Goal: Task Accomplishment & Management: Manage account settings

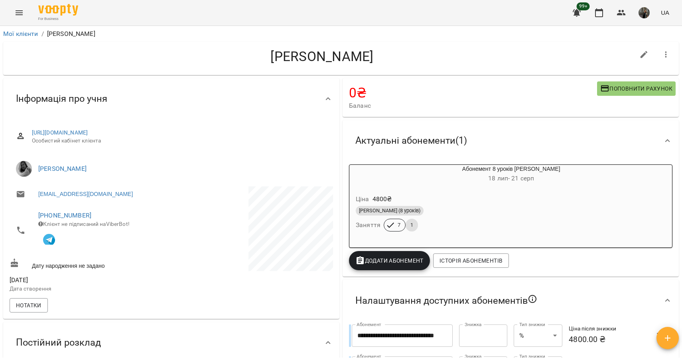
click at [14, 12] on icon "Menu" at bounding box center [19, 13] width 10 height 10
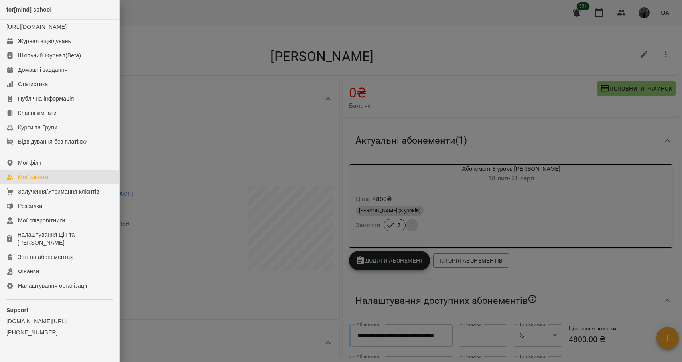
click at [45, 181] on div "Мої клієнти" at bounding box center [33, 177] width 30 height 8
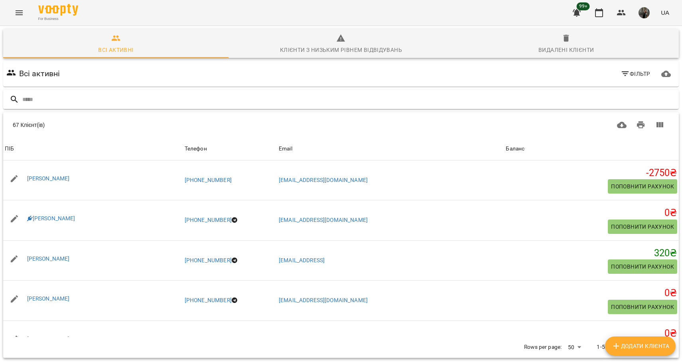
click at [69, 97] on input "text" at bounding box center [348, 99] width 653 height 13
type input "******"
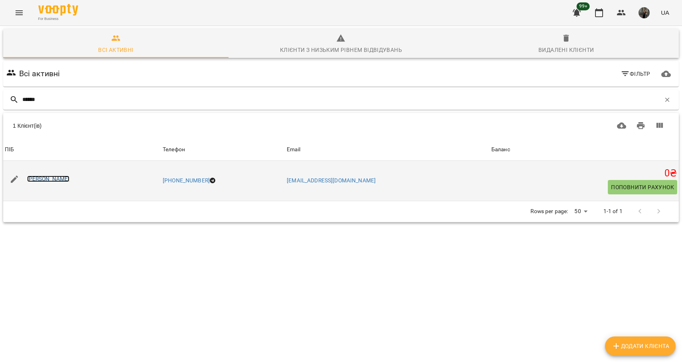
click at [52, 181] on link "[PERSON_NAME]" at bounding box center [48, 178] width 43 height 6
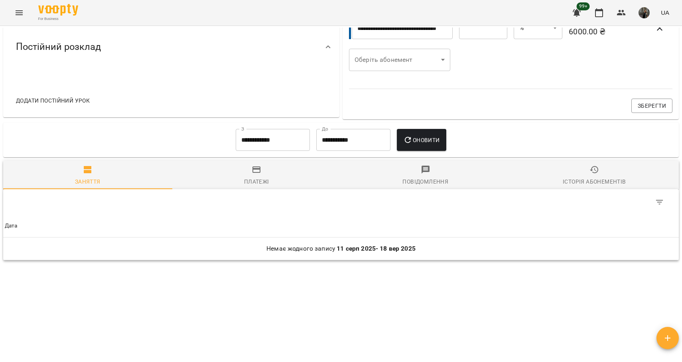
click at [599, 178] on div "Історія абонементів" at bounding box center [594, 182] width 63 height 10
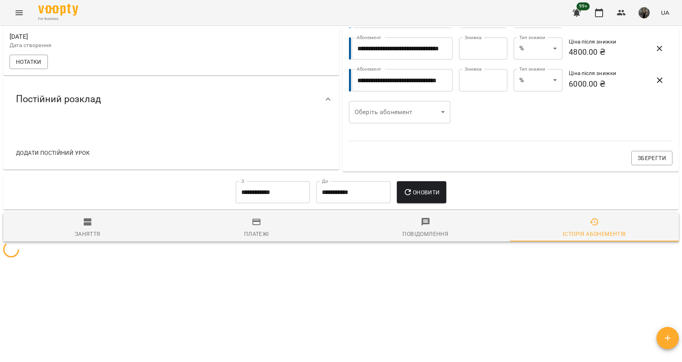
scroll to position [297, 0]
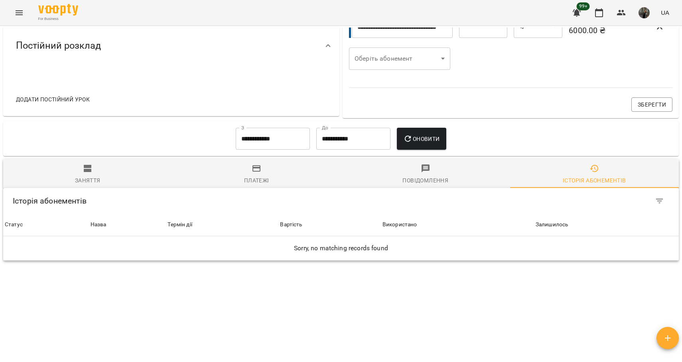
click at [89, 180] on div "Заняття" at bounding box center [88, 180] width 26 height 10
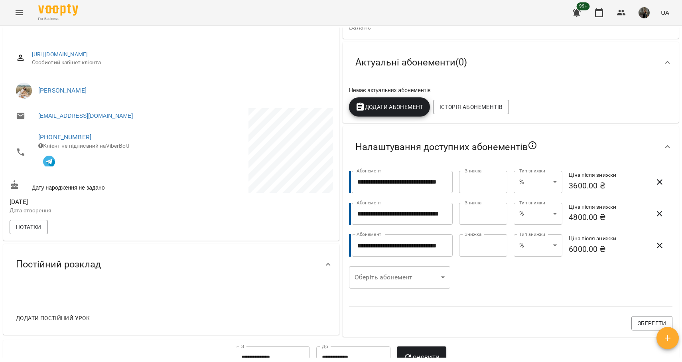
scroll to position [0, 0]
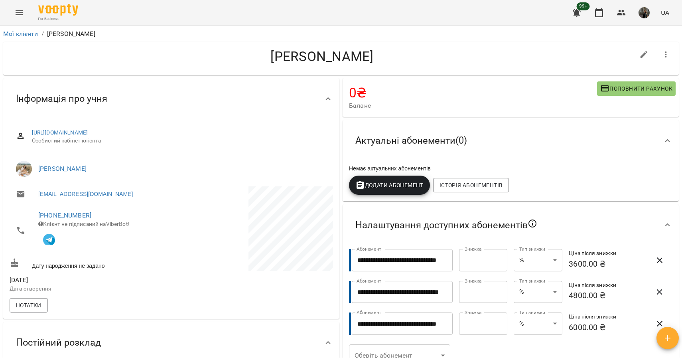
click at [401, 133] on div "Актуальні абонементи ( 0 )" at bounding box center [411, 140] width 124 height 25
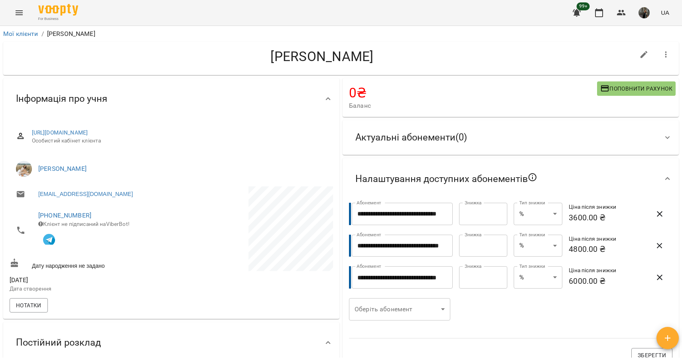
click at [395, 134] on span "Актуальні абонементи ( 0 )" at bounding box center [411, 137] width 112 height 12
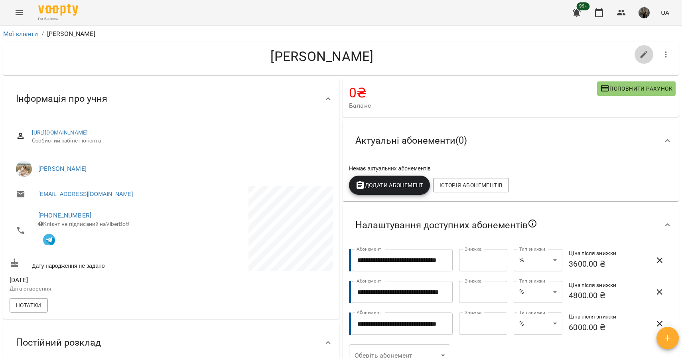
click at [648, 54] on icon "button" at bounding box center [644, 55] width 10 height 10
select select "**"
click at [18, 12] on icon "Menu" at bounding box center [19, 13] width 10 height 10
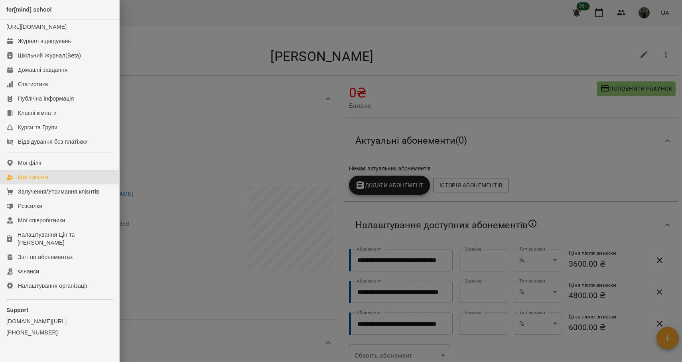
click at [39, 181] on div "Мої клієнти" at bounding box center [33, 177] width 30 height 8
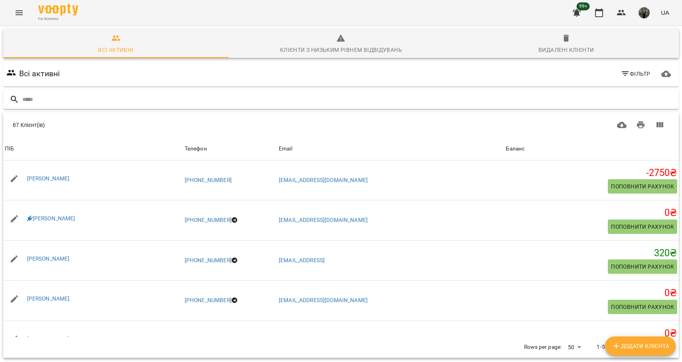
click at [73, 102] on input "text" at bounding box center [348, 99] width 653 height 13
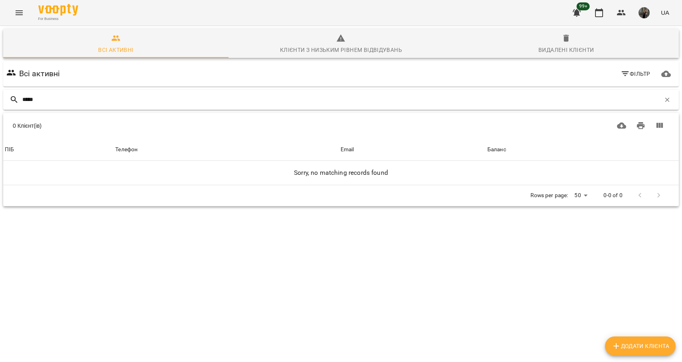
type input "*****"
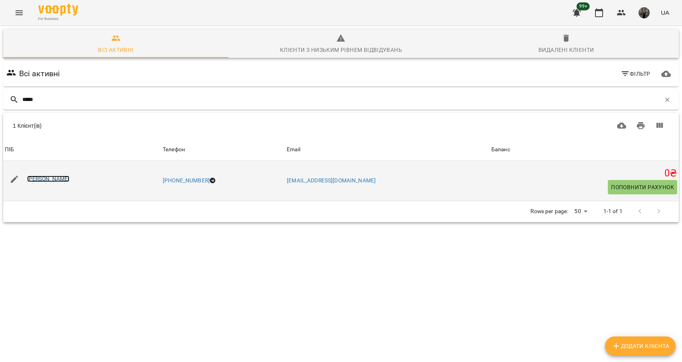
click at [46, 181] on link "[PERSON_NAME]" at bounding box center [48, 178] width 43 height 6
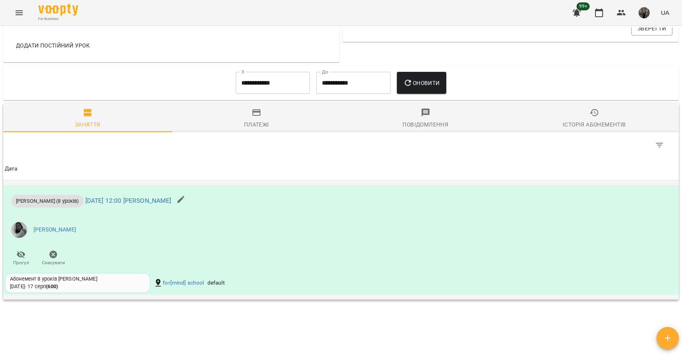
scroll to position [382, 0]
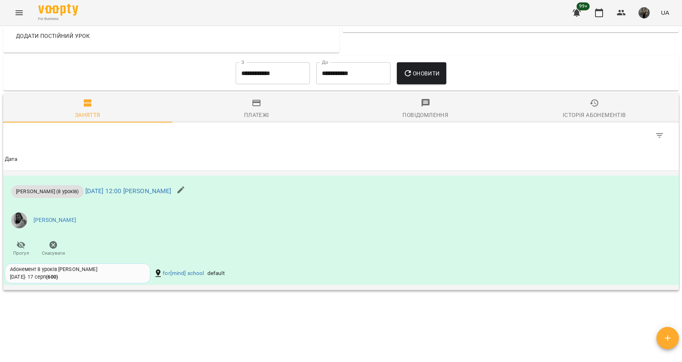
click at [87, 278] on div "Абонемент 8 уроків [PERSON_NAME] [DATE] - [DATE] ( 600 )" at bounding box center [77, 273] width 135 height 15
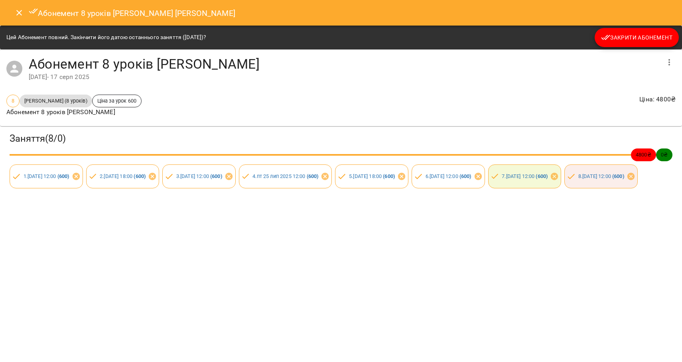
click at [20, 15] on icon "Close" at bounding box center [19, 13] width 10 height 10
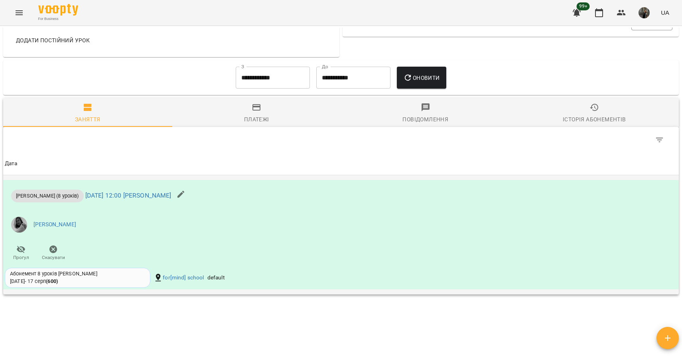
scroll to position [378, 0]
click at [32, 281] on div "[DATE] - [DATE] ( 600 )" at bounding box center [34, 280] width 48 height 7
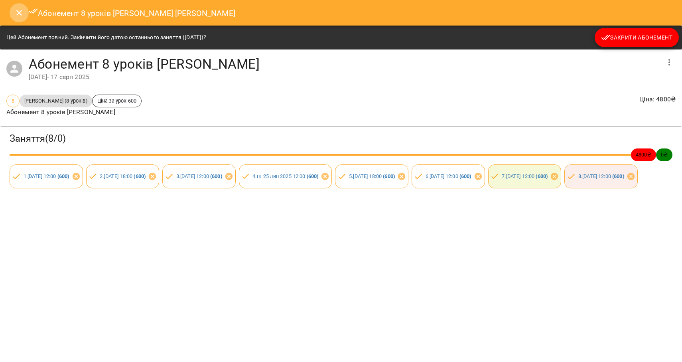
click at [20, 16] on icon "Close" at bounding box center [19, 13] width 10 height 10
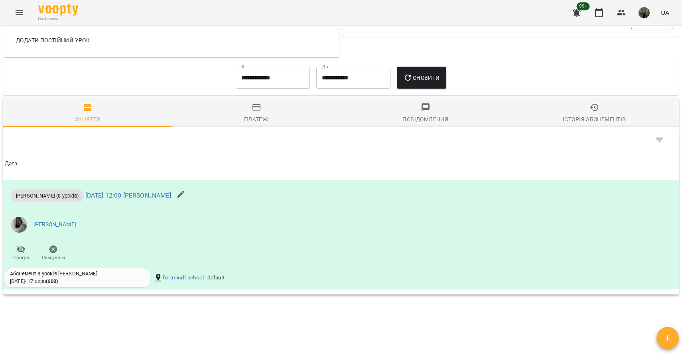
scroll to position [0, 0]
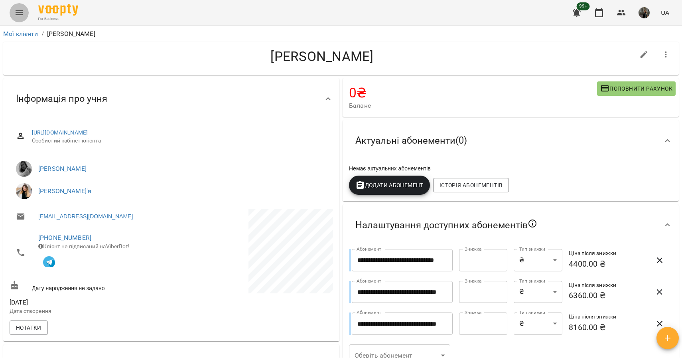
click at [20, 15] on icon "Menu" at bounding box center [19, 12] width 7 height 5
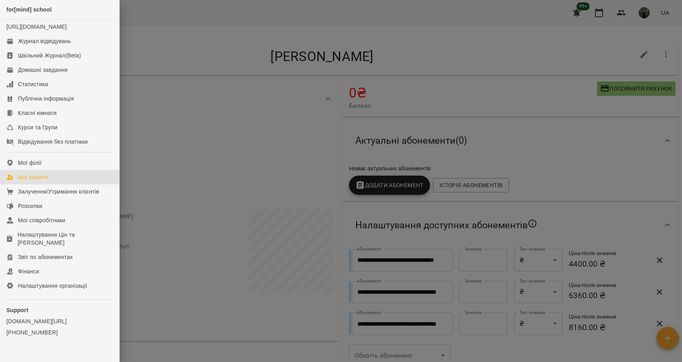
click at [43, 181] on div "Мої клієнти" at bounding box center [33, 177] width 30 height 8
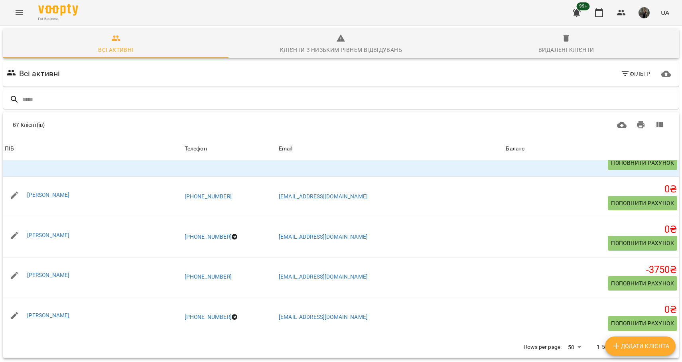
scroll to position [35, 0]
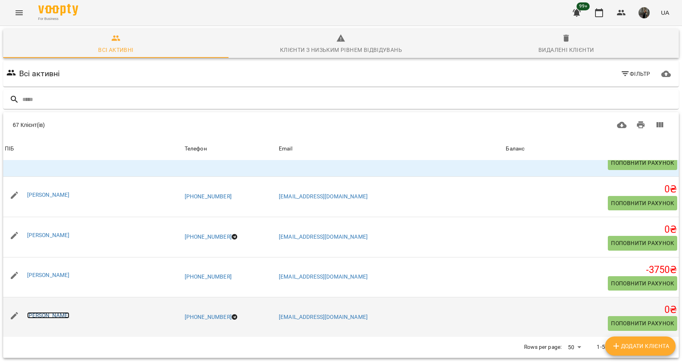
click at [65, 312] on link "[PERSON_NAME]" at bounding box center [48, 315] width 43 height 6
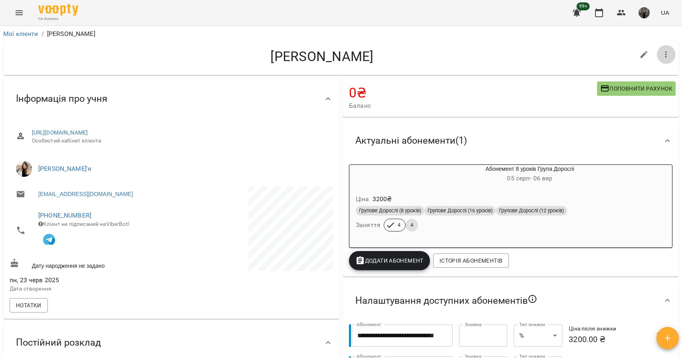
click at [667, 55] on icon "button" at bounding box center [666, 55] width 10 height 10
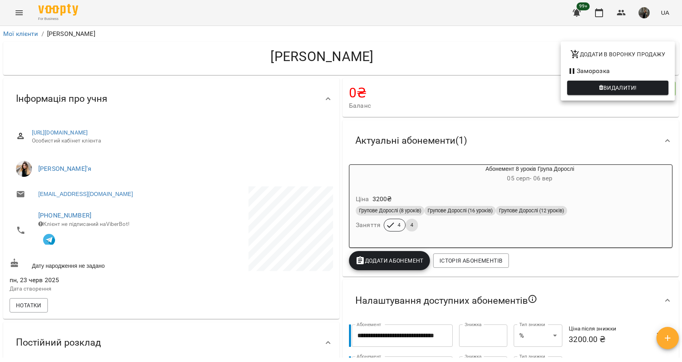
click at [609, 136] on div at bounding box center [341, 181] width 682 height 362
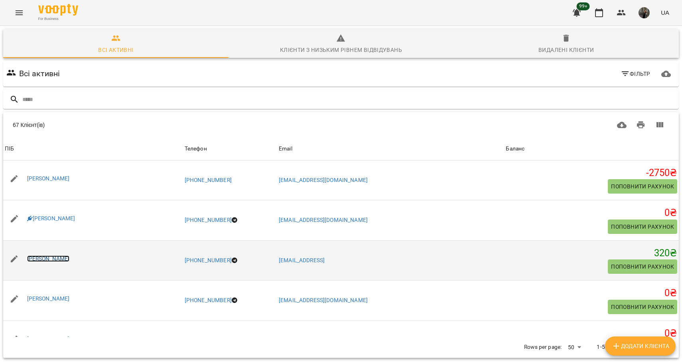
click at [70, 258] on link "[PERSON_NAME]" at bounding box center [48, 258] width 43 height 6
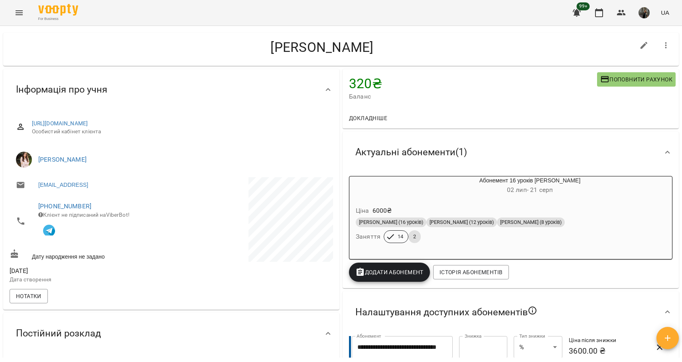
scroll to position [10, 0]
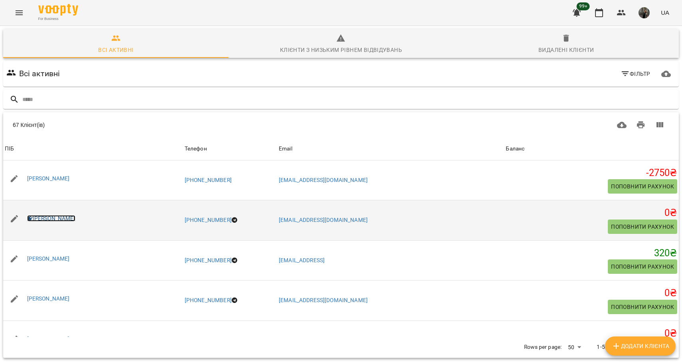
click at [72, 218] on link "[PERSON_NAME]" at bounding box center [51, 218] width 48 height 6
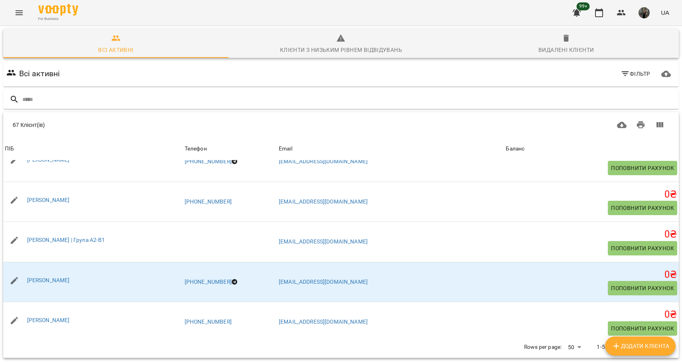
scroll to position [1827, 0]
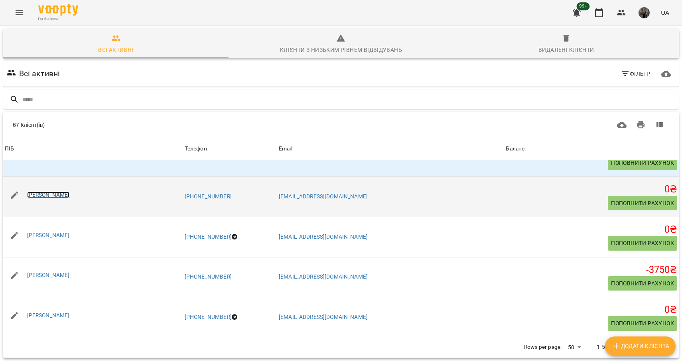
click at [51, 193] on link "[PERSON_NAME]" at bounding box center [48, 194] width 43 height 6
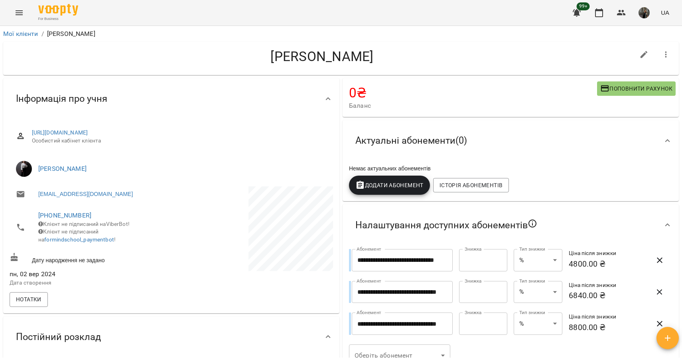
scroll to position [296, 0]
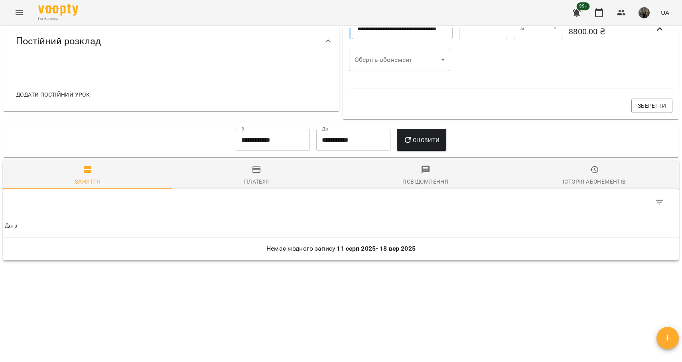
click at [567, 176] on span "Історія абонементів" at bounding box center [594, 176] width 159 height 22
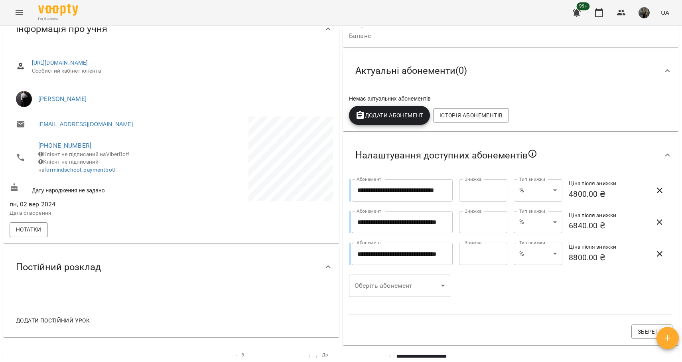
scroll to position [0, 0]
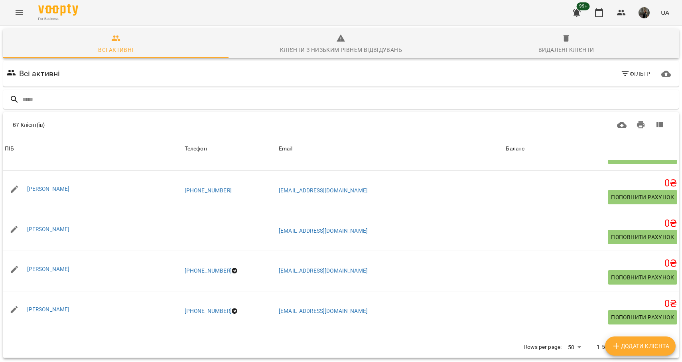
scroll to position [270, 0]
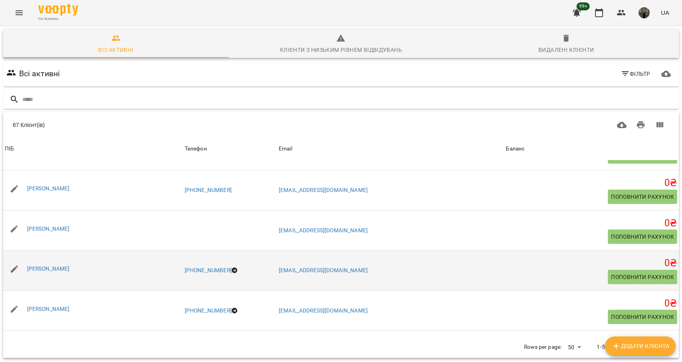
click at [52, 265] on div "[PERSON_NAME]" at bounding box center [49, 268] width 46 height 11
click at [55, 270] on link "[PERSON_NAME]" at bounding box center [48, 268] width 43 height 6
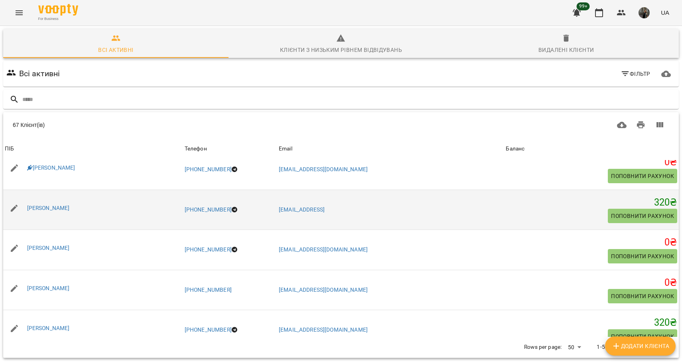
scroll to position [58, 0]
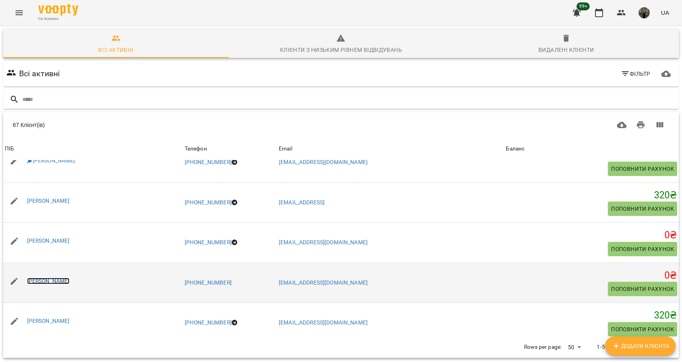
click at [38, 282] on link "[PERSON_NAME]" at bounding box center [48, 280] width 43 height 6
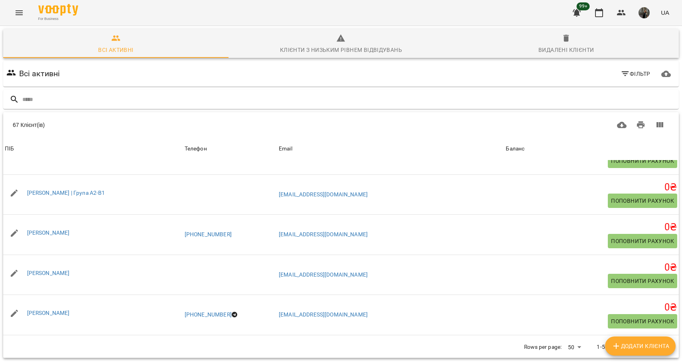
scroll to position [227, 0]
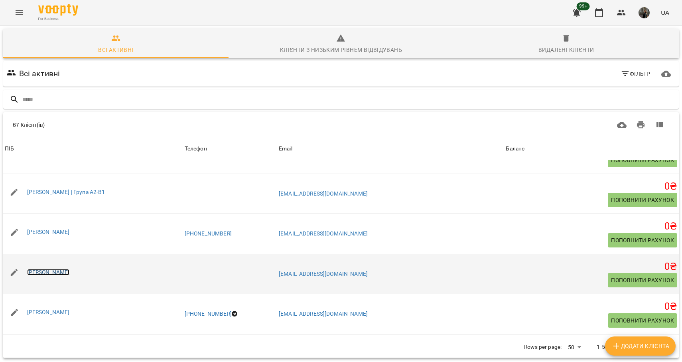
click at [48, 273] on link "[PERSON_NAME]" at bounding box center [48, 272] width 43 height 6
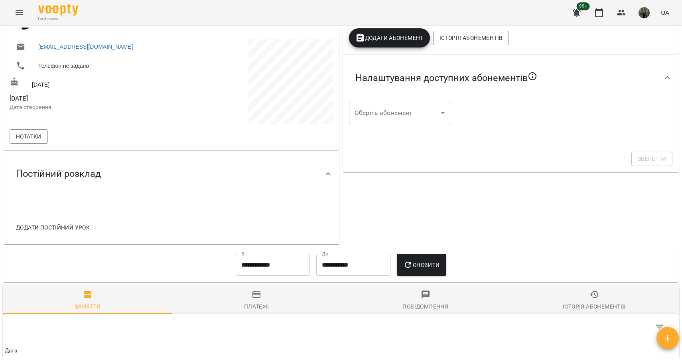
scroll to position [271, 0]
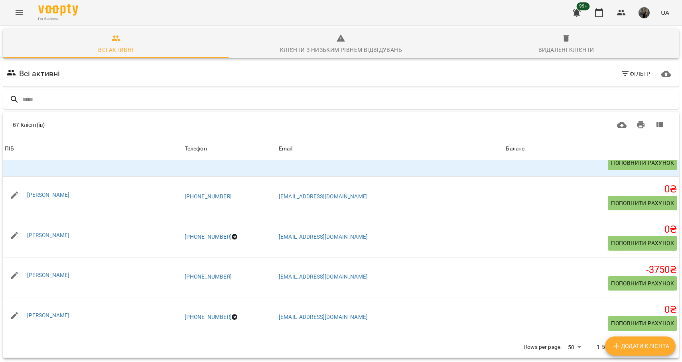
scroll to position [35, 0]
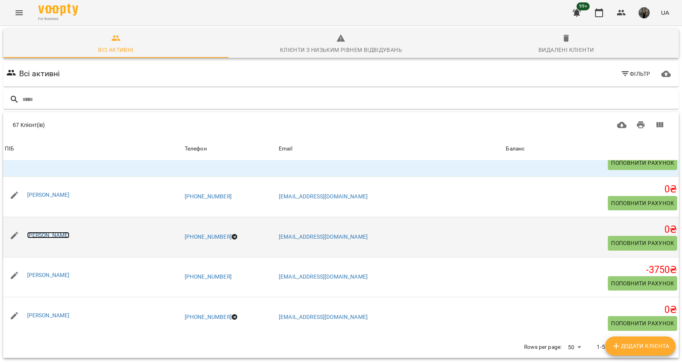
click at [54, 232] on link "[PERSON_NAME]" at bounding box center [48, 235] width 43 height 6
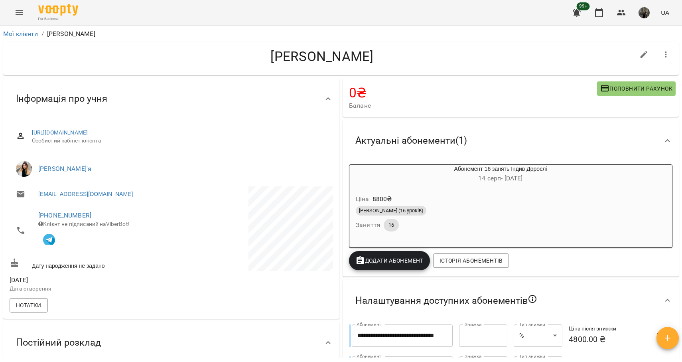
click at [484, 195] on div "Ціна 8800 ₴" at bounding box center [481, 199] width 254 height 14
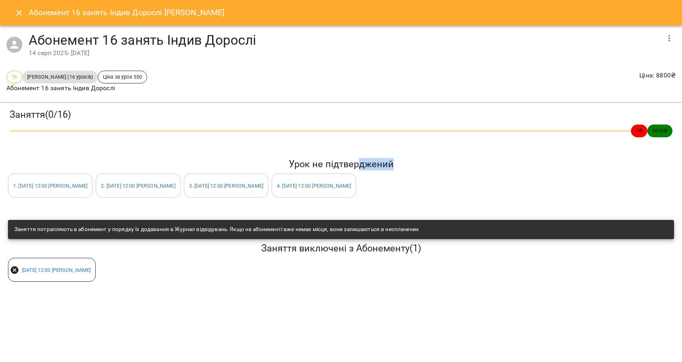
drag, startPoint x: 406, startPoint y: 162, endPoint x: 353, endPoint y: 159, distance: 53.1
click at [353, 159] on h5 "Урок не підтверджений" at bounding box center [341, 164] width 666 height 12
click at [343, 160] on h5 "Урок не підтверджений" at bounding box center [341, 164] width 666 height 12
click at [19, 9] on icon "Close" at bounding box center [19, 13] width 10 height 10
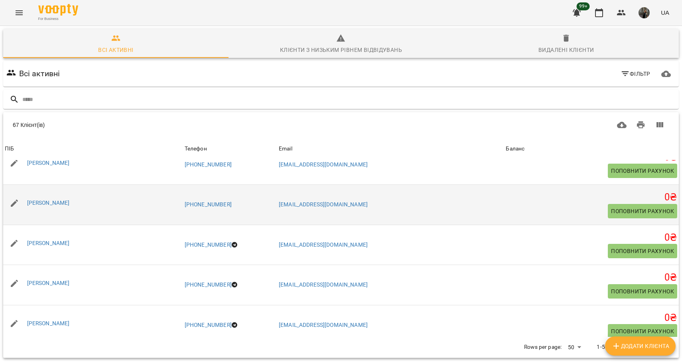
scroll to position [1290, 0]
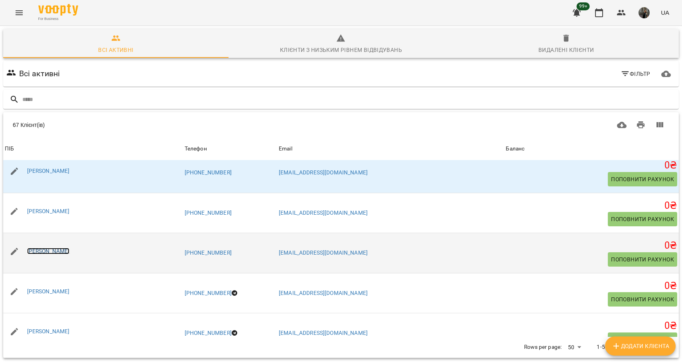
click at [70, 253] on link "[PERSON_NAME]" at bounding box center [48, 251] width 43 height 6
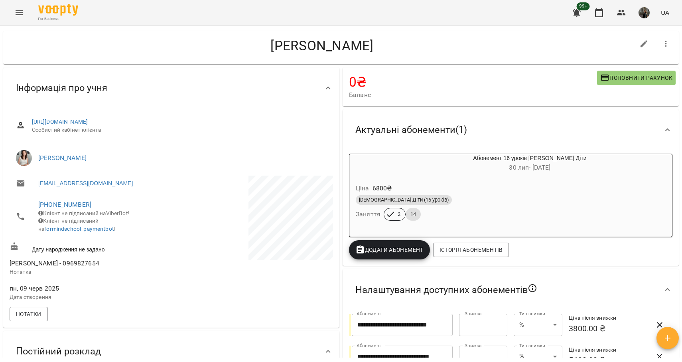
scroll to position [12, 0]
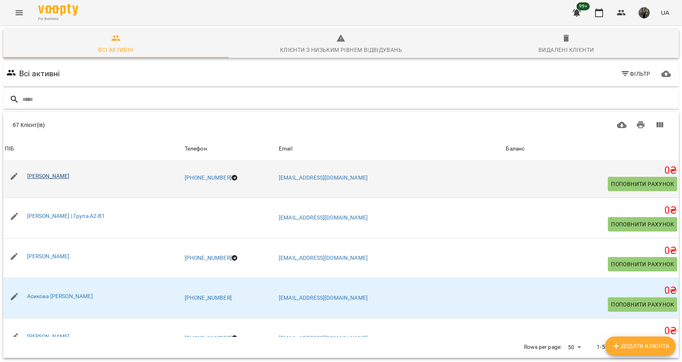
scroll to position [409, 0]
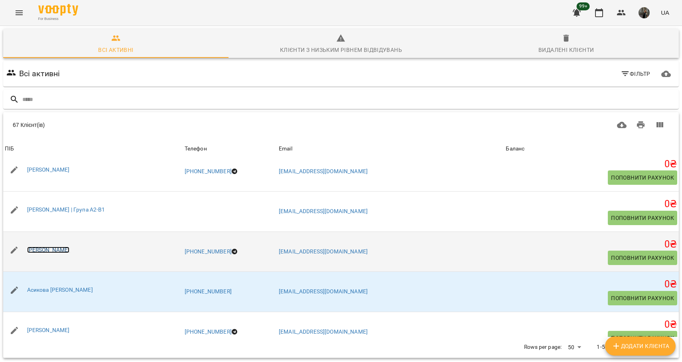
click at [50, 252] on link "[PERSON_NAME]" at bounding box center [48, 249] width 43 height 6
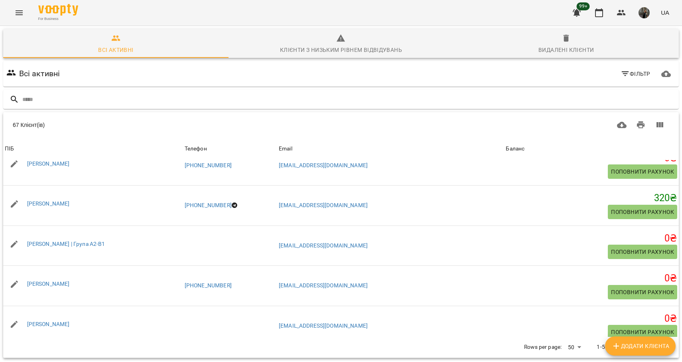
scroll to position [178, 0]
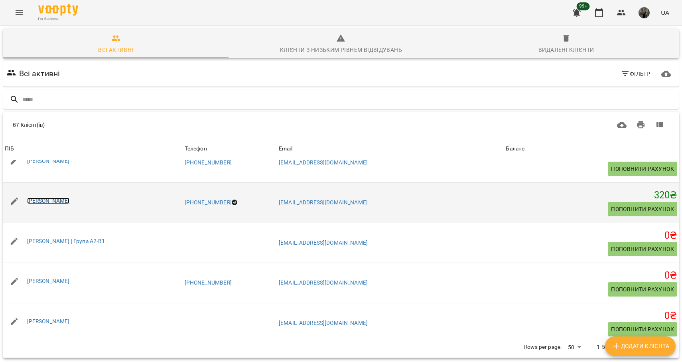
click at [53, 202] on link "[PERSON_NAME]" at bounding box center [48, 200] width 43 height 6
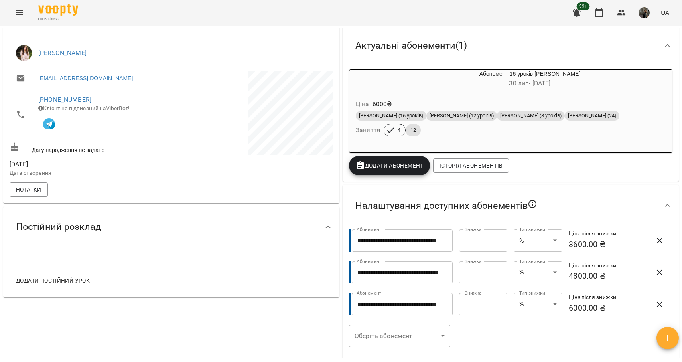
scroll to position [123, 0]
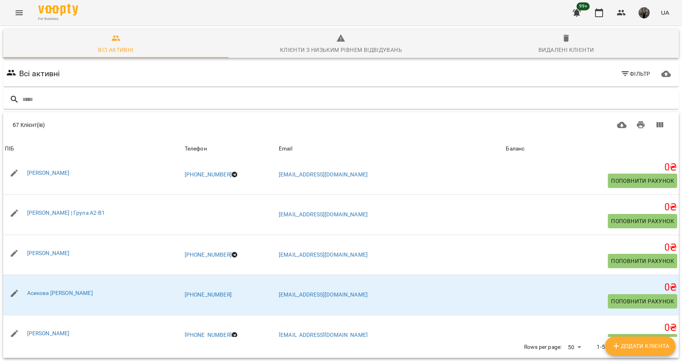
scroll to position [413, 0]
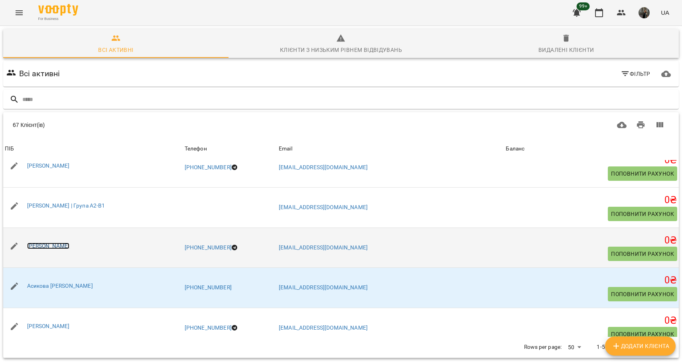
click at [43, 246] on link "[PERSON_NAME]" at bounding box center [48, 245] width 43 height 6
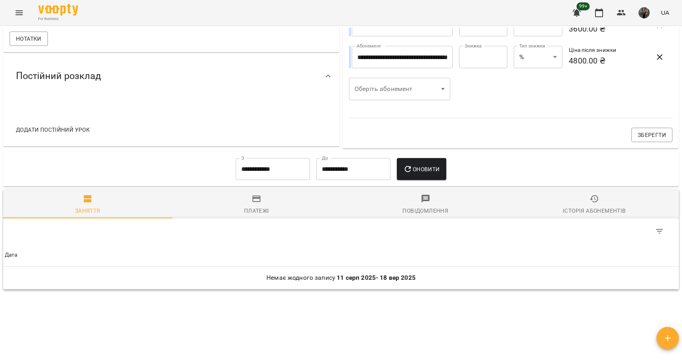
scroll to position [267, 0]
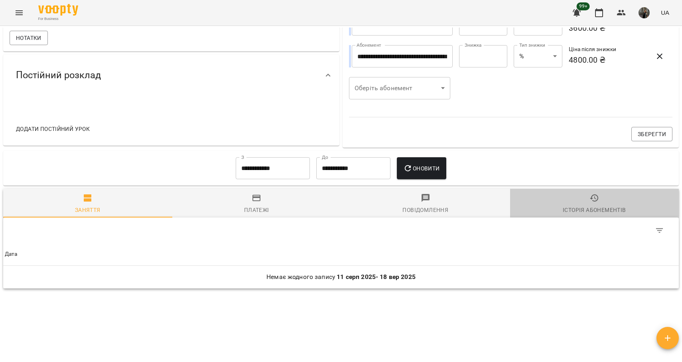
click at [590, 205] on span "Історія абонементів" at bounding box center [594, 204] width 159 height 22
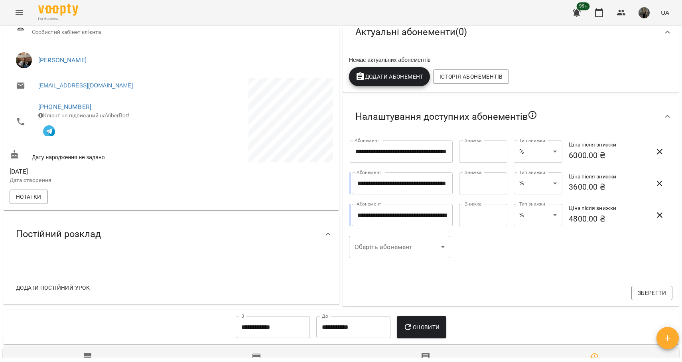
scroll to position [0, 0]
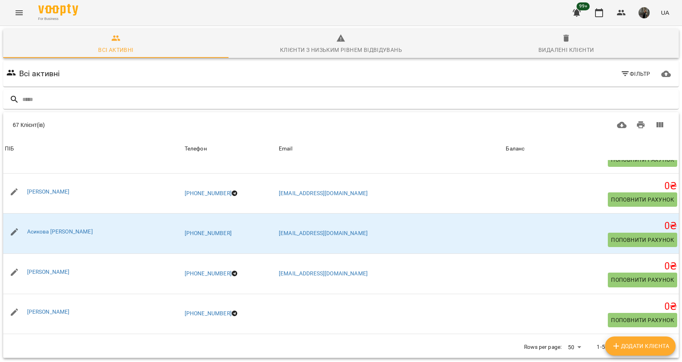
scroll to position [470, 0]
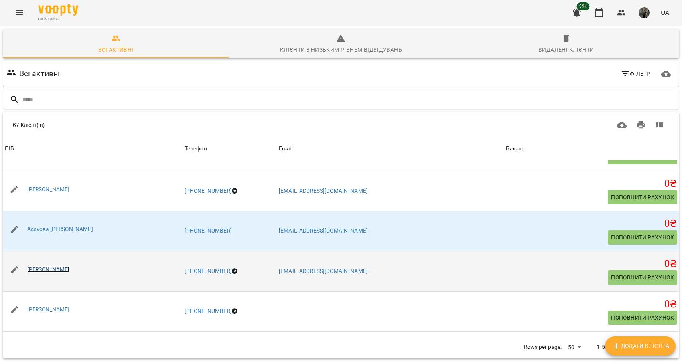
click at [64, 271] on link "[PERSON_NAME]" at bounding box center [48, 269] width 43 height 6
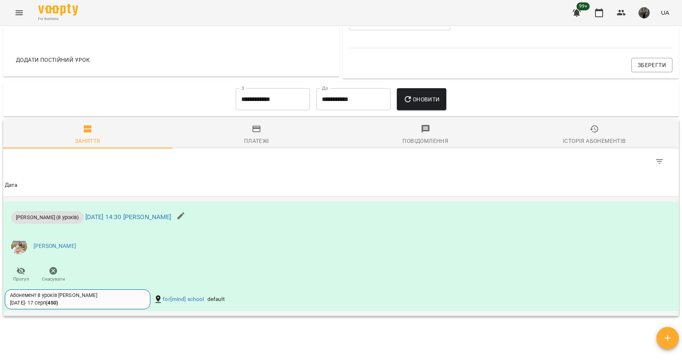
scroll to position [337, 0]
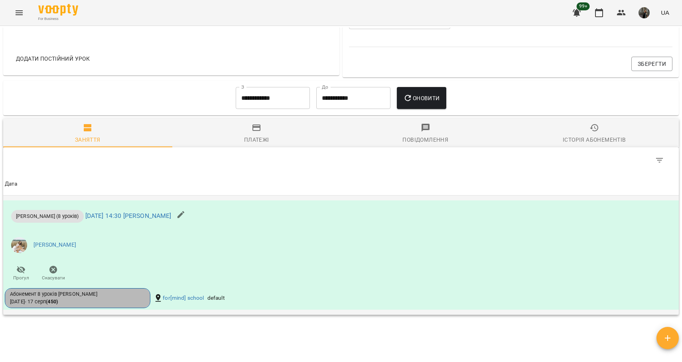
click at [63, 300] on div "Абонемент 8 уроків [PERSON_NAME] [DATE] - [DATE] ( 450 )" at bounding box center [77, 297] width 135 height 15
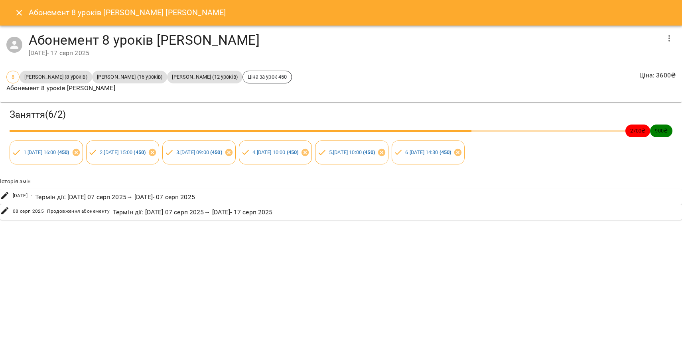
click at [18, 14] on icon "Close" at bounding box center [19, 13] width 10 height 10
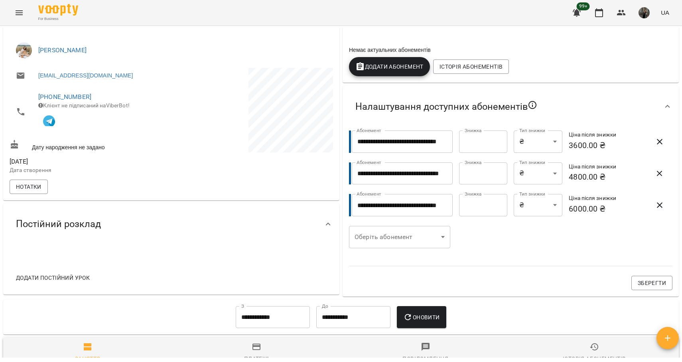
scroll to position [0, 0]
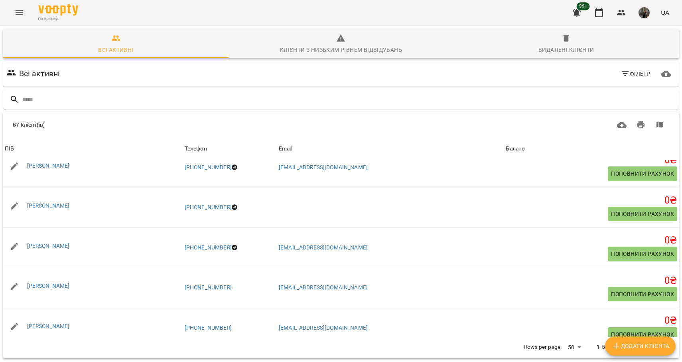
scroll to position [588, 0]
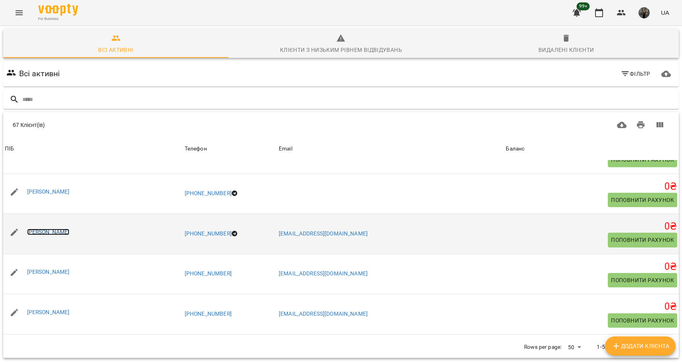
click at [59, 230] on link "[PERSON_NAME]" at bounding box center [48, 231] width 43 height 6
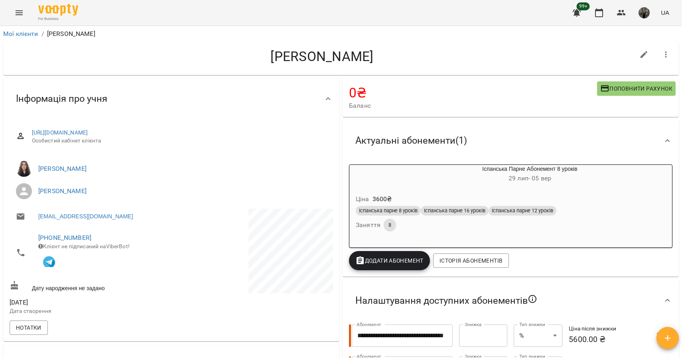
click at [468, 193] on div "Ціна 3600 ₴" at bounding box center [510, 199] width 313 height 14
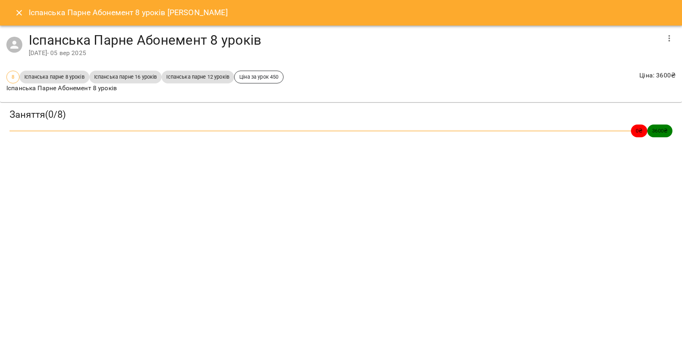
click at [19, 16] on icon "Close" at bounding box center [19, 13] width 10 height 10
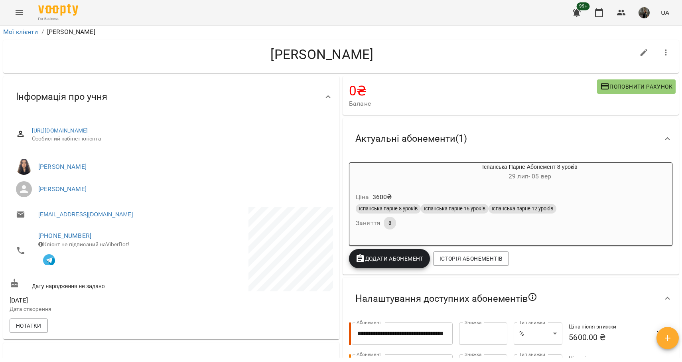
scroll to position [12, 0]
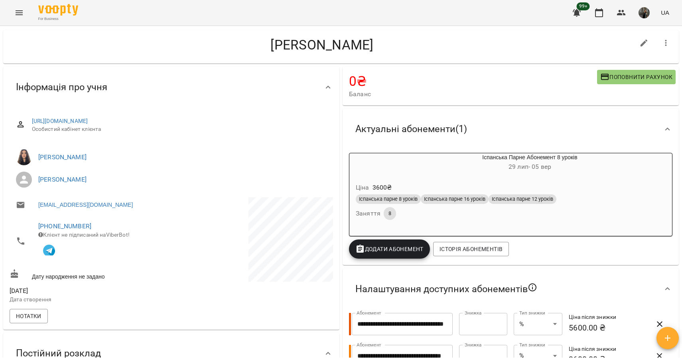
click at [22, 157] on img at bounding box center [24, 157] width 16 height 16
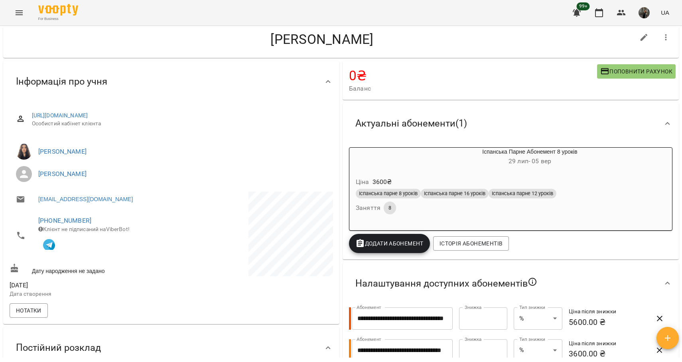
scroll to position [0, 0]
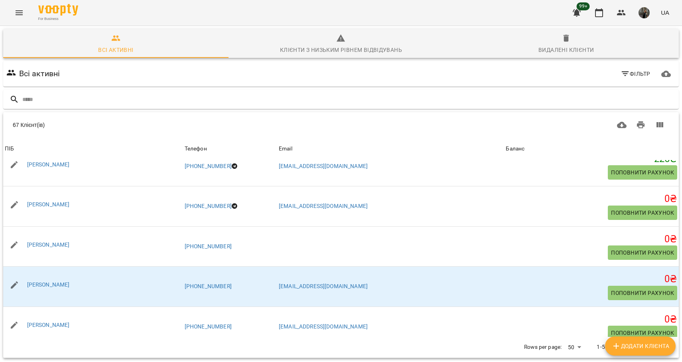
scroll to position [1178, 0]
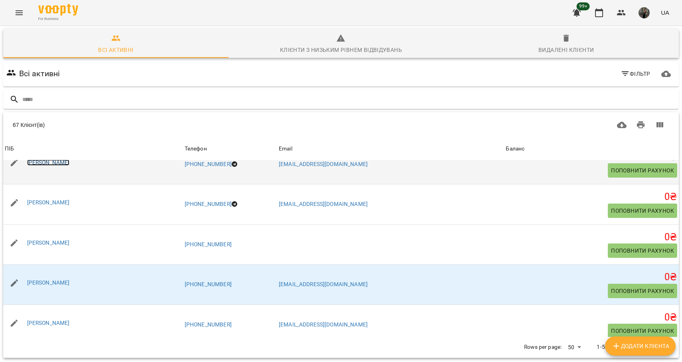
click at [70, 164] on link "[PERSON_NAME]" at bounding box center [48, 162] width 43 height 6
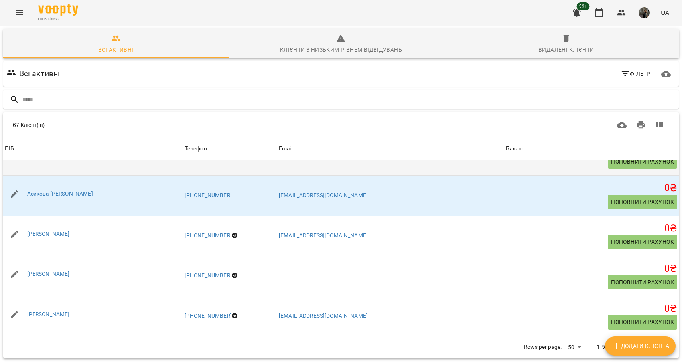
scroll to position [517, 0]
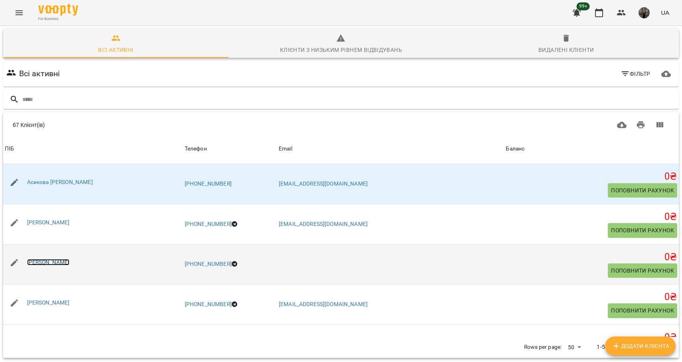
click at [65, 264] on link "[PERSON_NAME]" at bounding box center [48, 262] width 43 height 6
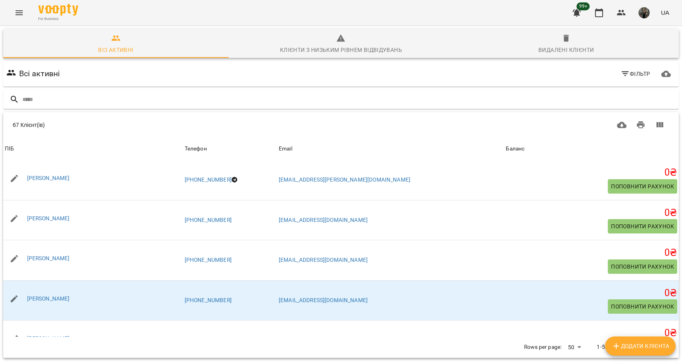
scroll to position [1522, 0]
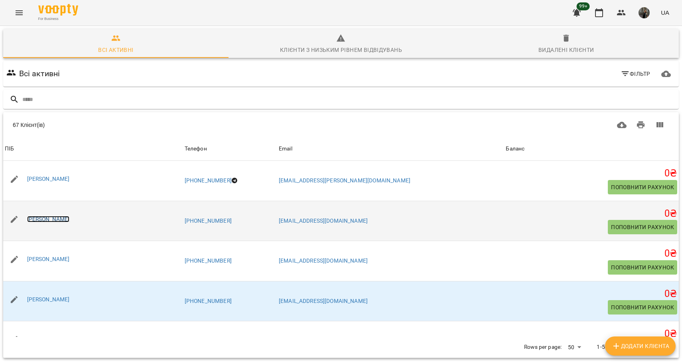
click at [60, 219] on link "[PERSON_NAME]" at bounding box center [48, 219] width 43 height 6
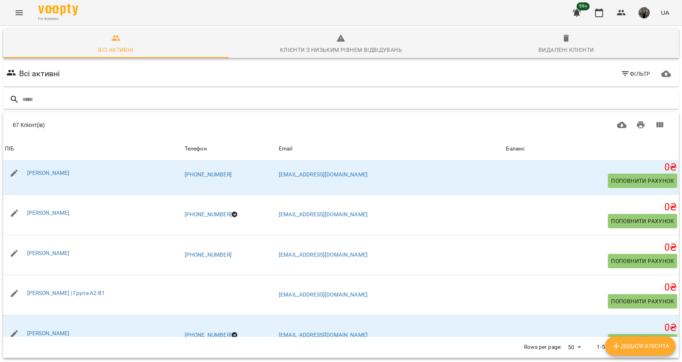
scroll to position [1827, 0]
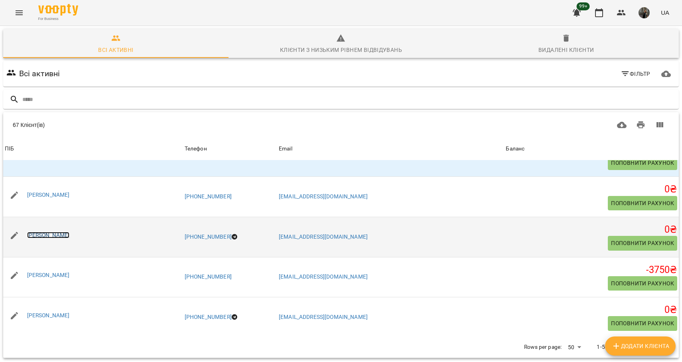
click at [57, 236] on link "[PERSON_NAME]" at bounding box center [48, 235] width 43 height 6
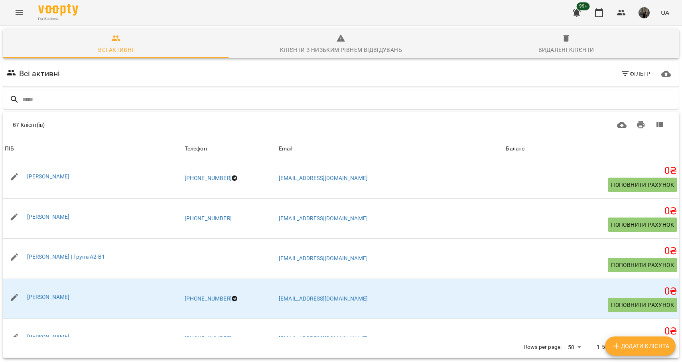
scroll to position [1682, 0]
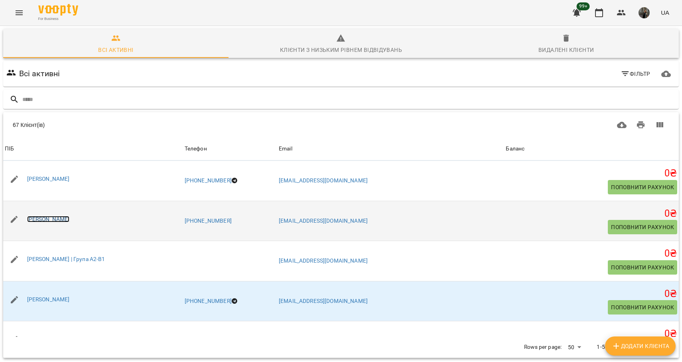
click at [61, 217] on link "[PERSON_NAME]" at bounding box center [48, 219] width 43 height 6
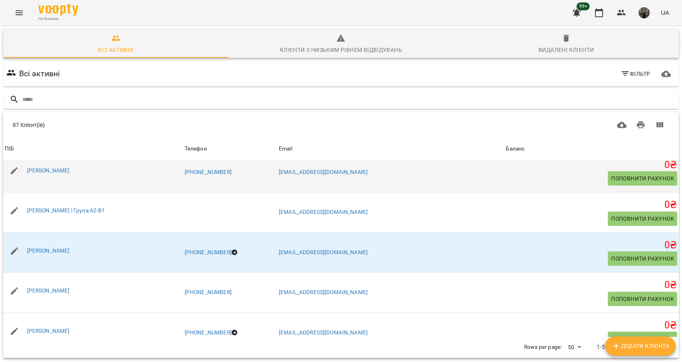
scroll to position [1683, 0]
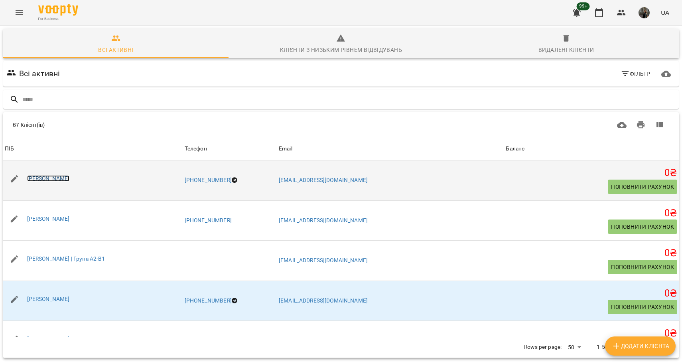
click at [60, 178] on link "[PERSON_NAME]" at bounding box center [48, 178] width 43 height 6
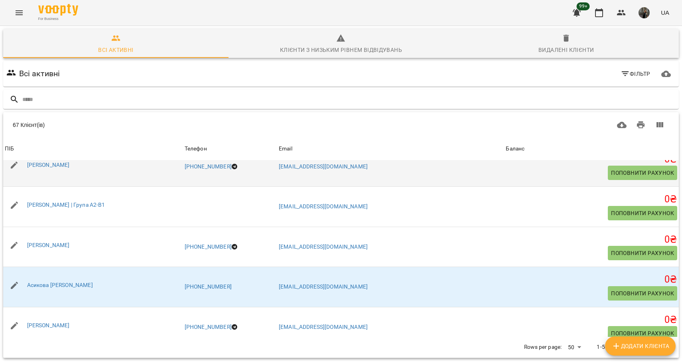
scroll to position [415, 0]
click at [57, 287] on link "Асикова [PERSON_NAME]" at bounding box center [60, 284] width 66 height 6
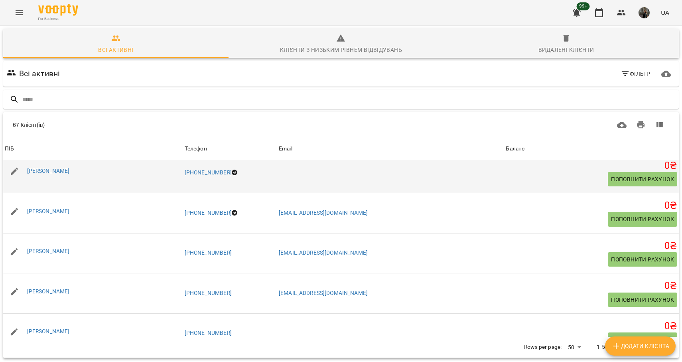
scroll to position [610, 0]
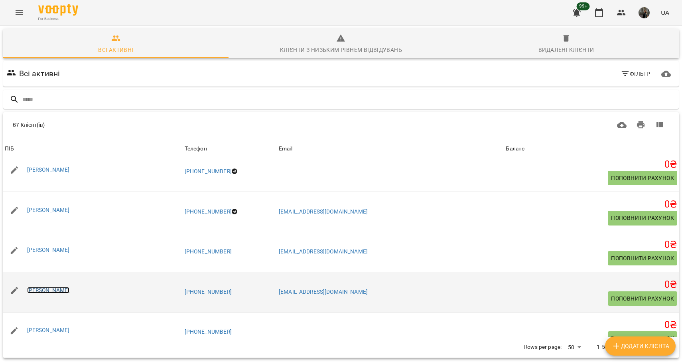
click at [53, 290] on link "[PERSON_NAME]" at bounding box center [48, 290] width 43 height 6
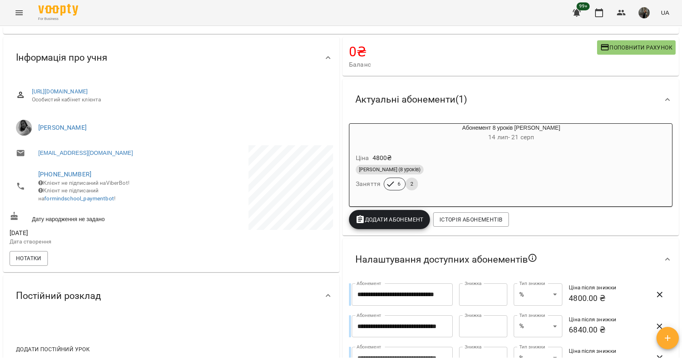
scroll to position [44, 0]
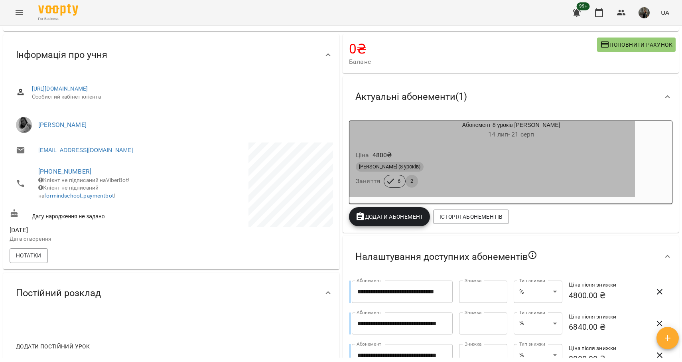
click at [445, 154] on div "Ціна 4800 ₴" at bounding box center [492, 155] width 276 height 14
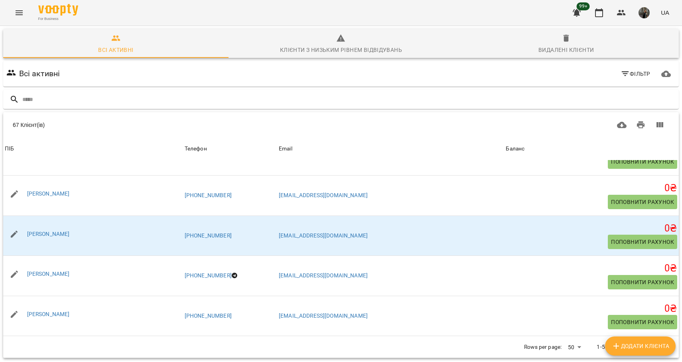
scroll to position [1586, 0]
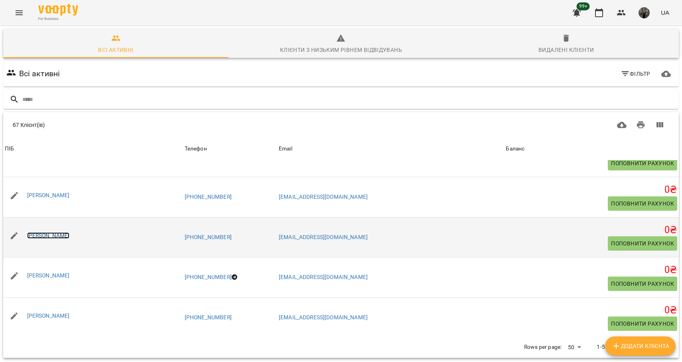
click at [59, 232] on link "[PERSON_NAME]" at bounding box center [48, 235] width 43 height 6
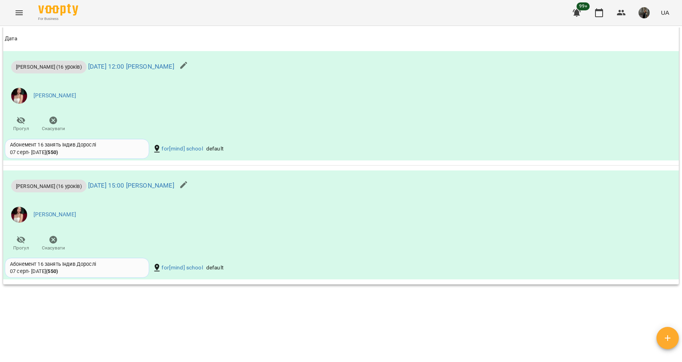
scroll to position [587, 0]
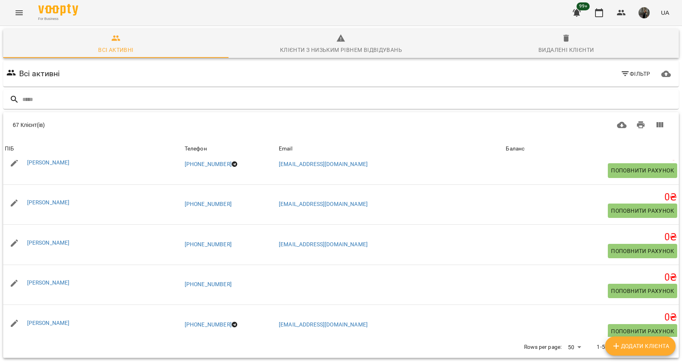
scroll to position [658, 0]
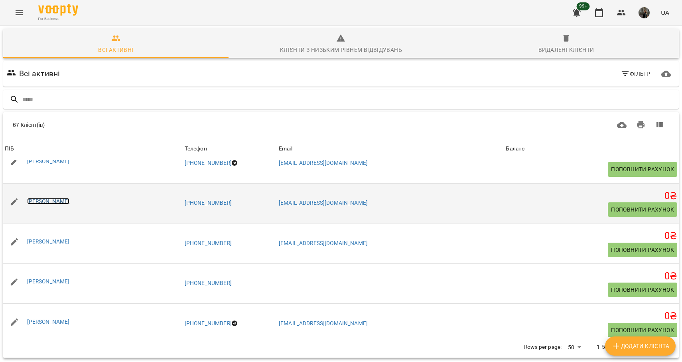
click at [60, 203] on link "[PERSON_NAME]" at bounding box center [48, 201] width 43 height 6
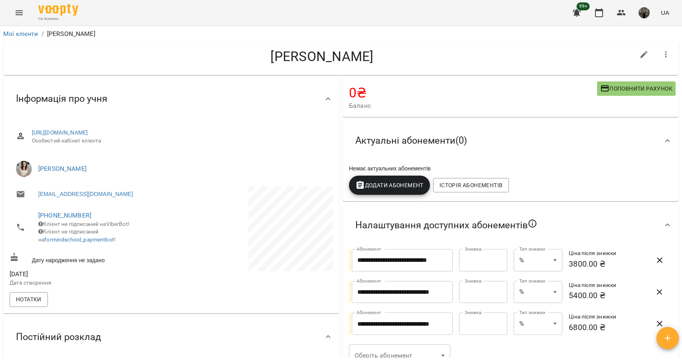
scroll to position [296, 0]
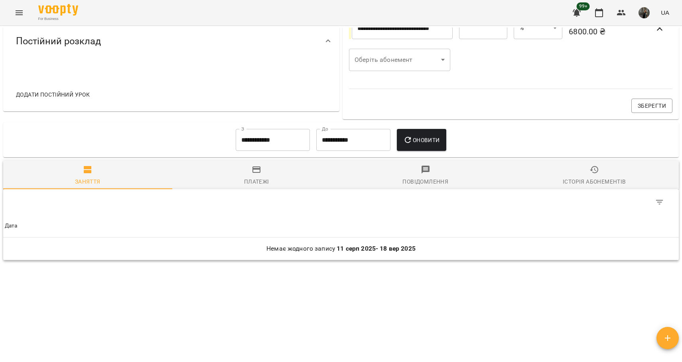
click at [564, 193] on div "Table Toolbar" at bounding box center [500, 202] width 338 height 19
click at [564, 183] on div "Історія абонементів" at bounding box center [594, 182] width 63 height 10
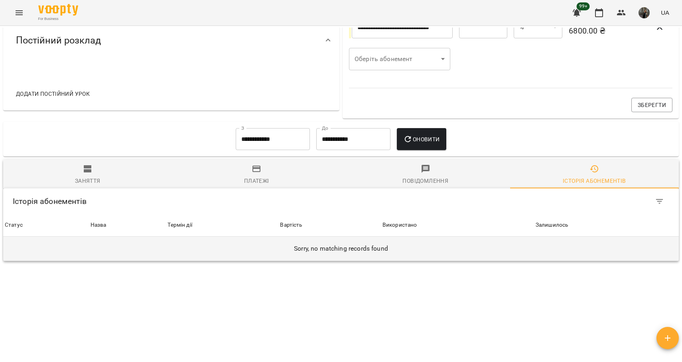
scroll to position [0, 0]
